Goal: Information Seeking & Learning: Learn about a topic

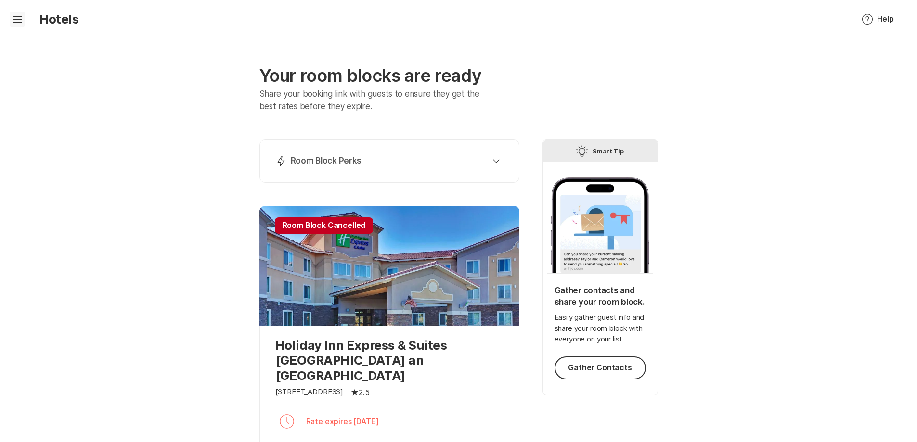
click at [18, 24] on icon "Hamburger" at bounding box center [17, 19] width 15 height 15
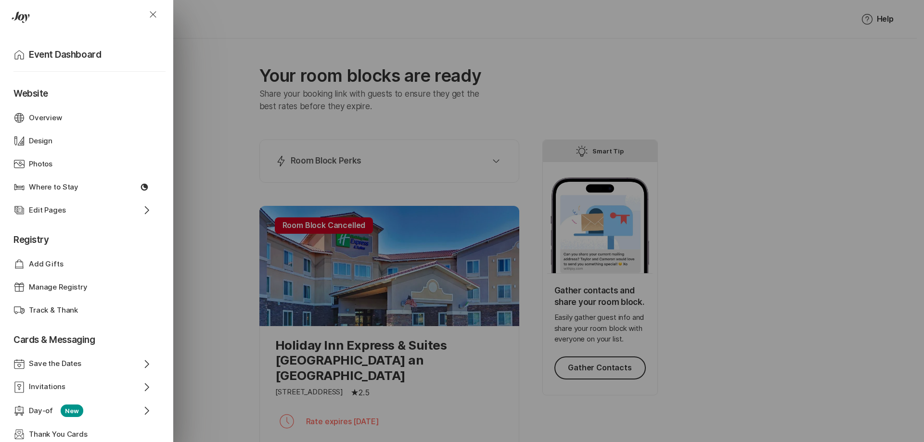
click at [18, 24] on header "Close" at bounding box center [86, 17] width 173 height 35
click at [782, 106] on div "Close Home Event Dashboard Website Web Globe Overview Design Design Photos Phot…" at bounding box center [462, 221] width 924 height 442
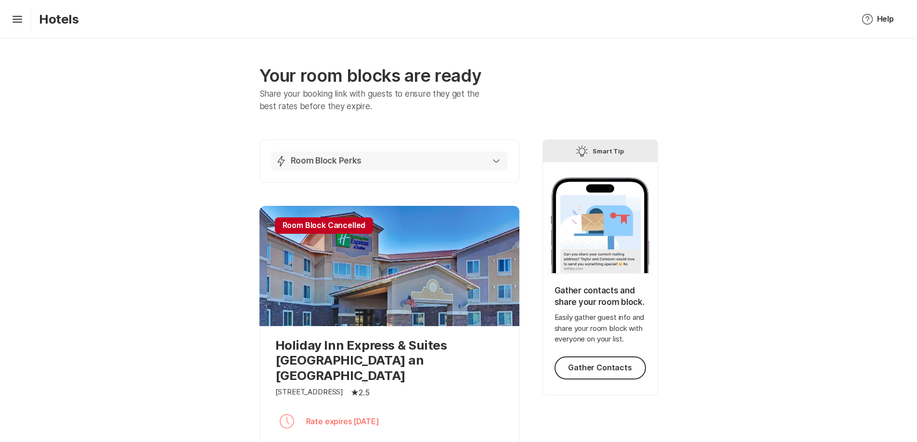
click at [500, 161] on button "Lightning Bolt Room Block Perks" at bounding box center [389, 161] width 236 height 19
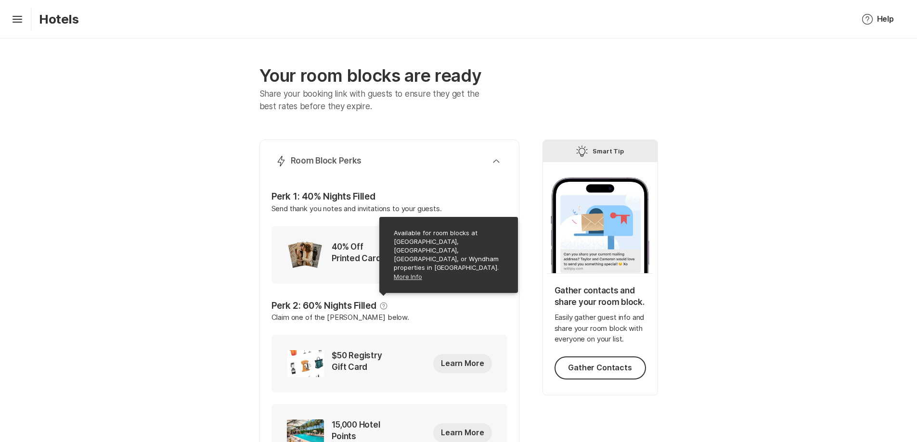
click at [403, 281] on link "More Info" at bounding box center [449, 277] width 111 height 10
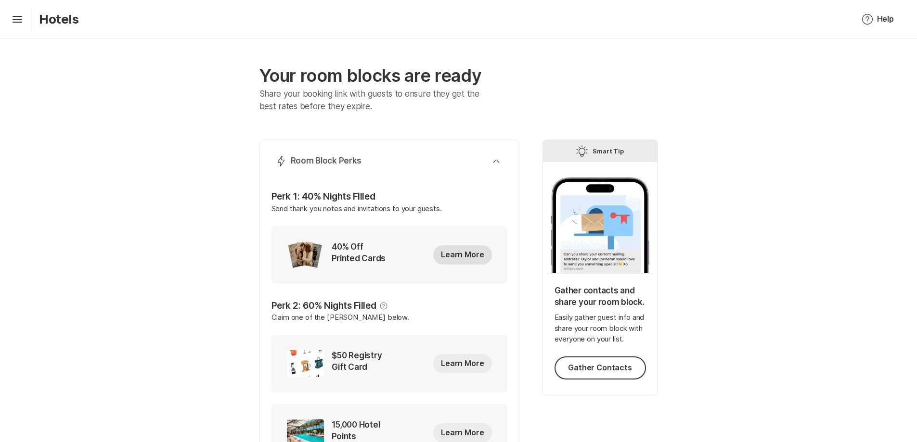
click at [473, 254] on button "Learn More" at bounding box center [462, 254] width 58 height 19
click at [471, 364] on button "Learn More" at bounding box center [462, 363] width 58 height 19
click at [874, 18] on button "Help Help" at bounding box center [877, 19] width 55 height 23
click at [501, 158] on button "Lightning Bolt Room Block Perks" at bounding box center [389, 161] width 236 height 19
